Goal: Task Accomplishment & Management: Use online tool/utility

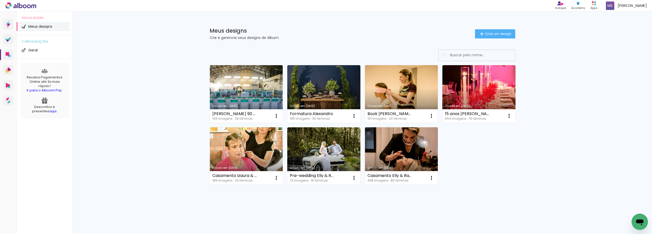
click at [399, 151] on link "Criado em 23/01/25" at bounding box center [401, 156] width 73 height 58
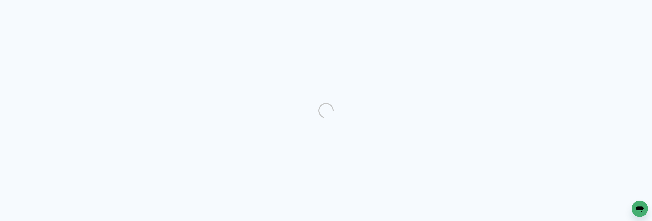
click at [167, 42] on quentale-directory at bounding box center [326, 110] width 652 height 221
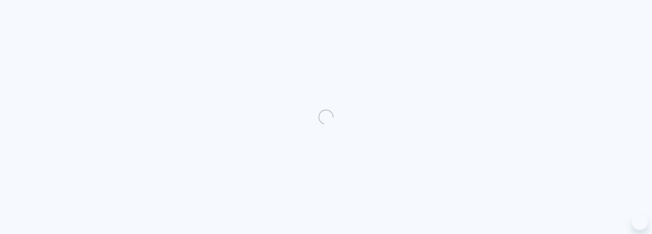
click at [636, 9] on quentale-directory at bounding box center [326, 117] width 652 height 234
